Goal: Find specific page/section: Find specific page/section

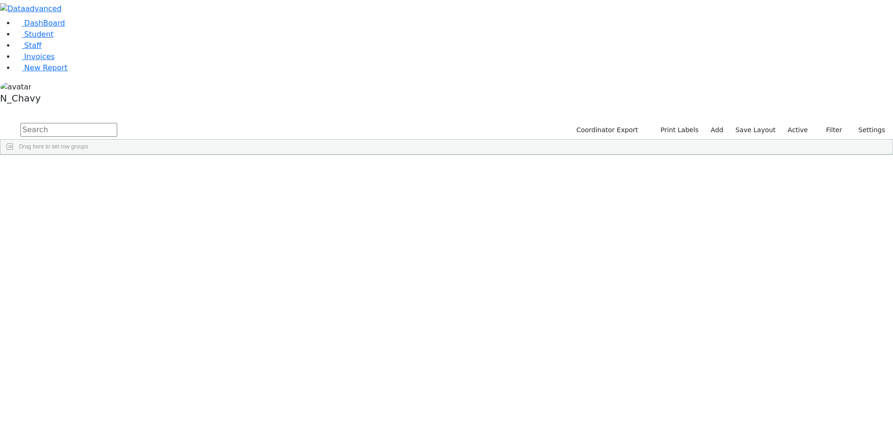
click at [117, 123] on input "text" at bounding box center [68, 130] width 97 height 14
type input "meisel"
click at [95, 209] on div "[PERSON_NAME]" at bounding box center [71, 215] width 48 height 13
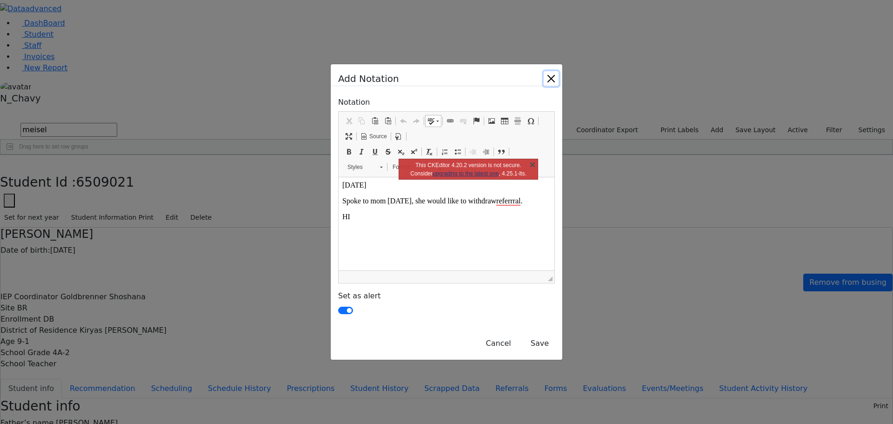
click at [537, 162] on link "X" at bounding box center [532, 164] width 9 height 9
click at [338, 306] on input "checkbox" at bounding box center [345, 309] width 15 height 7
checkbox input "false"
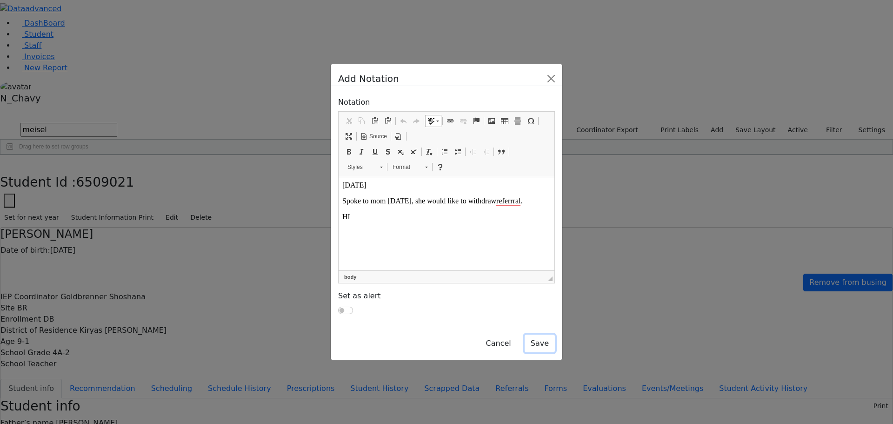
click at [555, 334] on button "Save" at bounding box center [540, 343] width 30 height 18
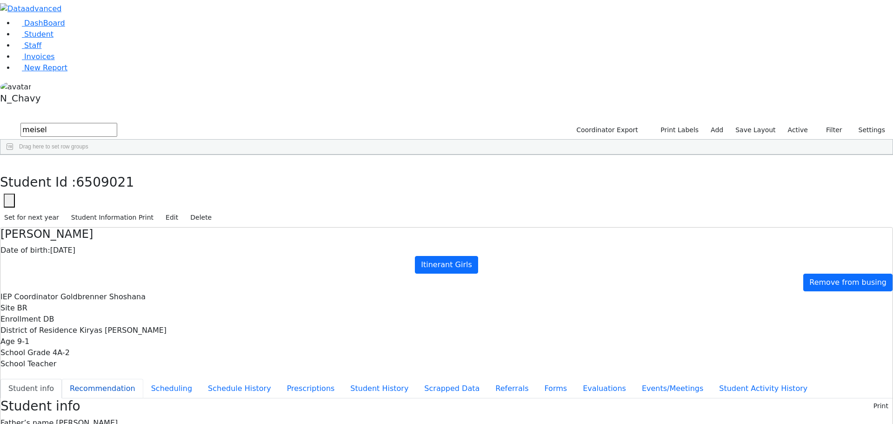
click at [143, 379] on button "Recommendation" at bounding box center [102, 389] width 81 height 20
checkbox input "true"
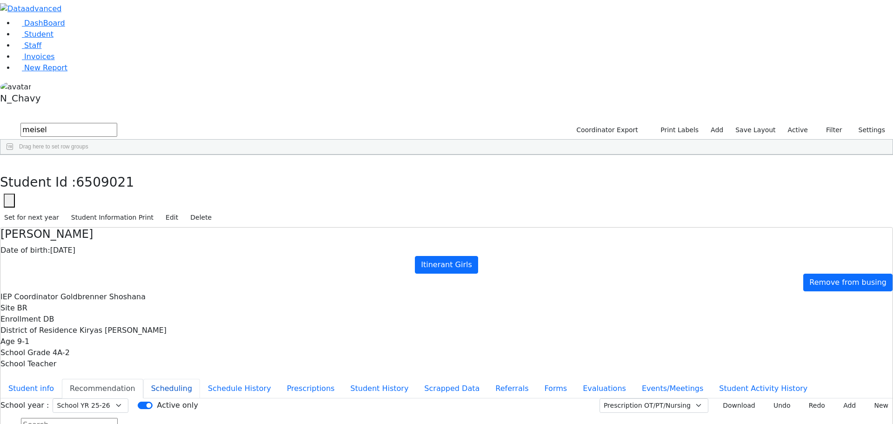
click at [200, 379] on button "Scheduling" at bounding box center [171, 389] width 57 height 20
click at [217, 379] on button "Schedule History" at bounding box center [239, 389] width 79 height 20
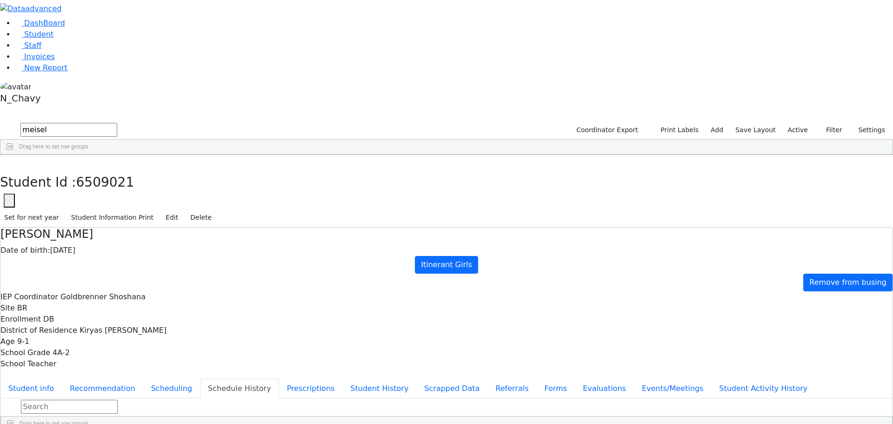
click at [217, 379] on button "Schedule History" at bounding box center [239, 389] width 79 height 20
click at [279, 379] on button "Prescriptions" at bounding box center [311, 389] width 64 height 20
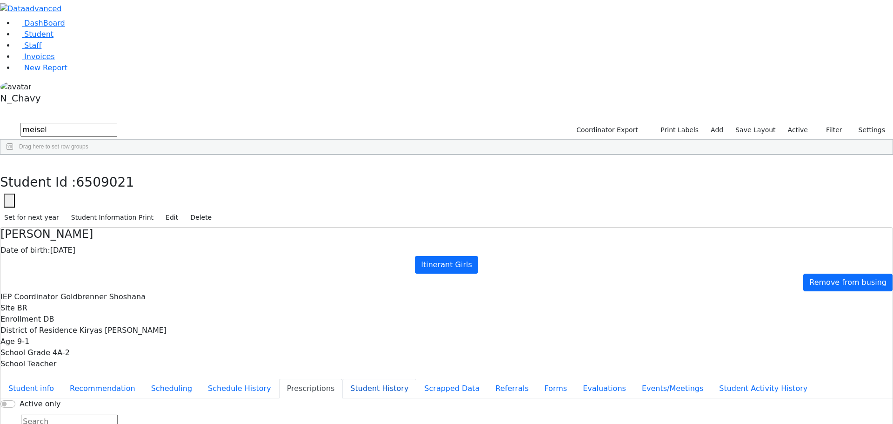
click at [342, 379] on button "Student History" at bounding box center [379, 389] width 74 height 20
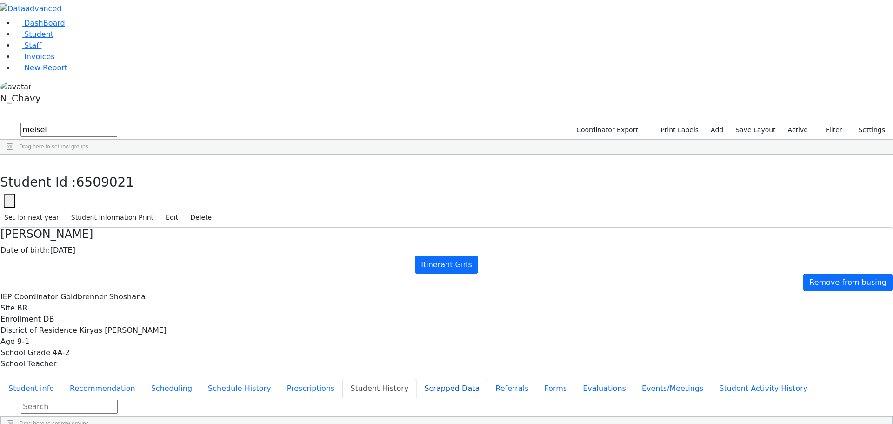
click at [416, 379] on button "Scrapped Data" at bounding box center [451, 389] width 71 height 20
click at [487, 379] on button "Referrals" at bounding box center [511, 389] width 49 height 20
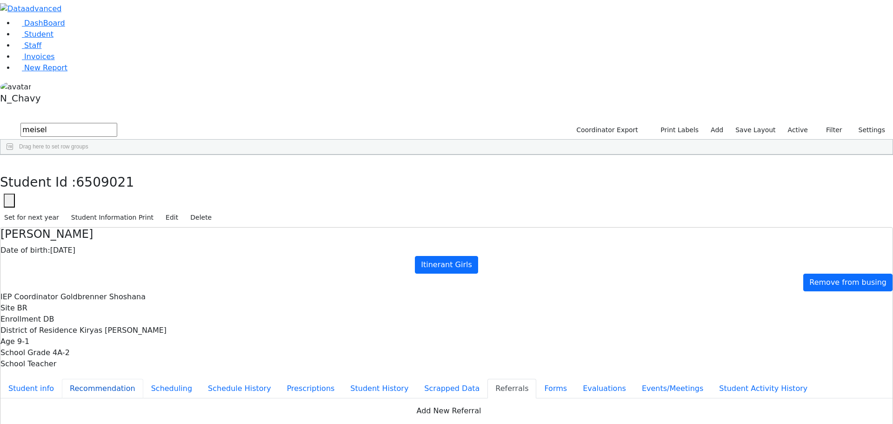
click at [143, 379] on button "Recommendation" at bounding box center [102, 389] width 81 height 20
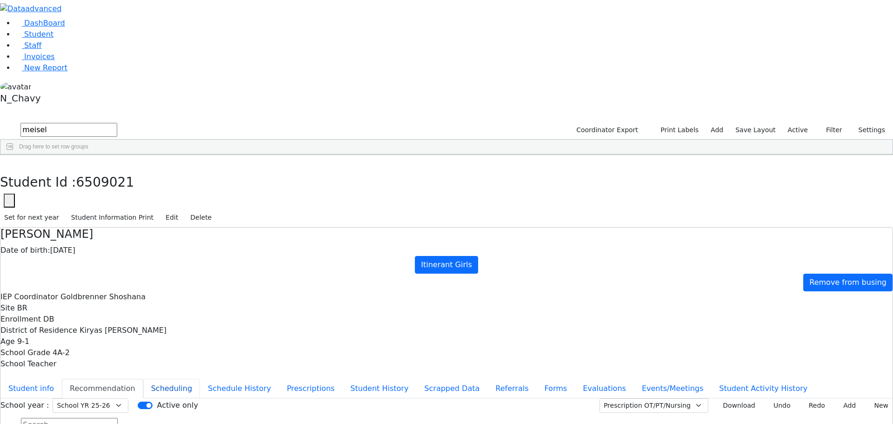
click at [200, 379] on button "Scheduling" at bounding box center [171, 389] width 57 height 20
click at [62, 379] on button "Student info" at bounding box center [30, 389] width 61 height 20
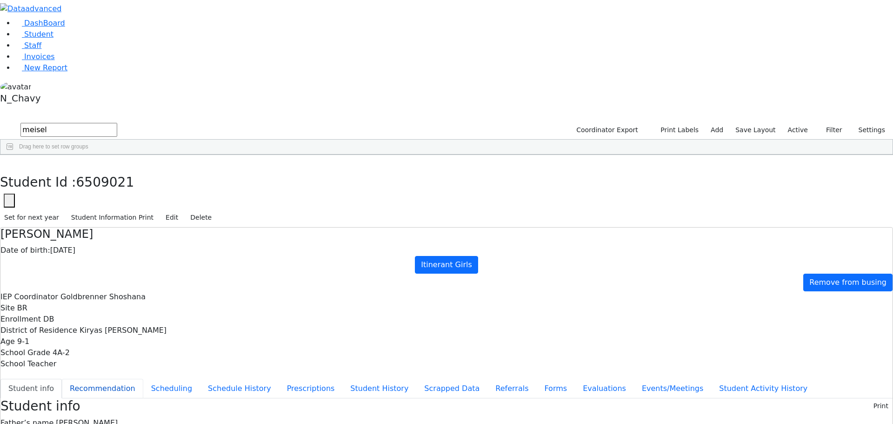
click at [143, 379] on button "Recommendation" at bounding box center [102, 389] width 81 height 20
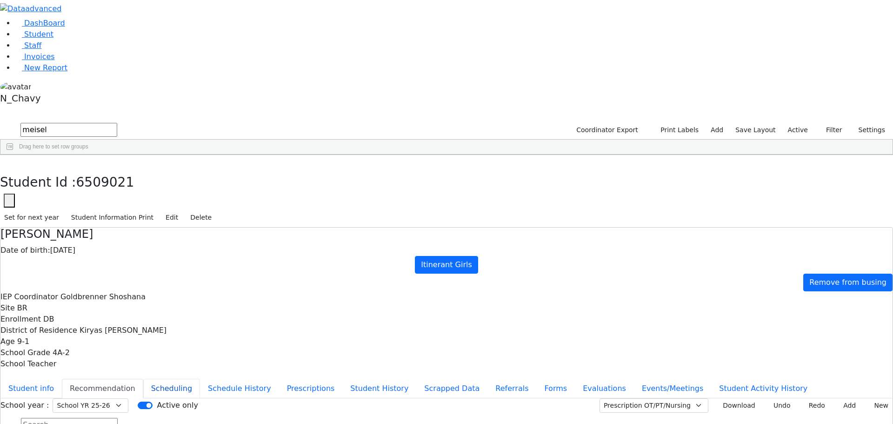
click at [200, 379] on button "Scheduling" at bounding box center [171, 389] width 57 height 20
